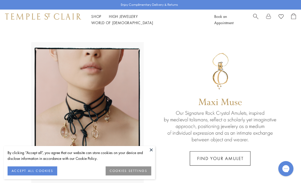
click at [152, 152] on button at bounding box center [151, 150] width 8 height 8
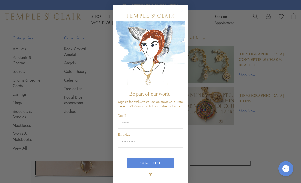
click at [184, 11] on circle "Close dialog" at bounding box center [182, 11] width 6 height 6
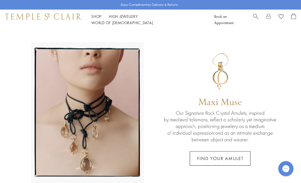
click at [96, 19] on link "Shop Shop" at bounding box center [96, 16] width 10 height 5
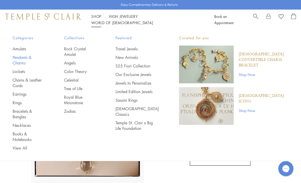
click at [40, 59] on link "Pendants & Charms" at bounding box center [28, 60] width 31 height 11
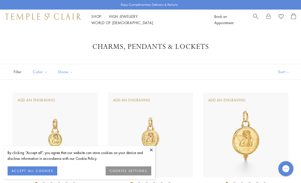
click at [155, 150] on img at bounding box center [150, 135] width 85 height 85
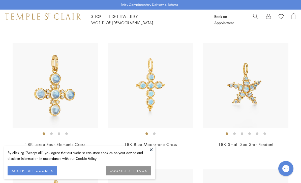
scroll to position [1199, 0]
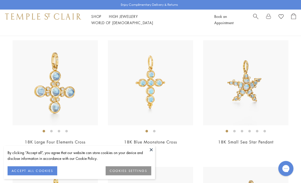
click at [40, 176] on button "ACCEPT ALL COOKIES" at bounding box center [33, 171] width 50 height 9
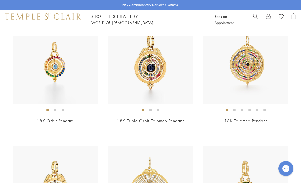
scroll to position [1727, 0]
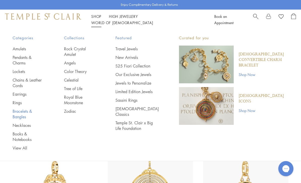
click at [37, 109] on link "Bracelets & Bangles" at bounding box center [28, 114] width 31 height 11
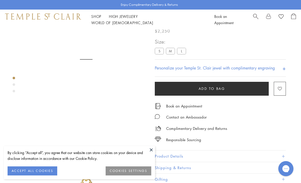
scroll to position [30, 0]
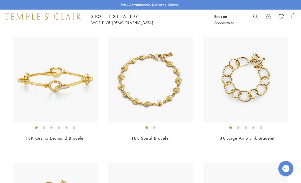
scroll to position [569, 0]
